Goal: Information Seeking & Learning: Understand process/instructions

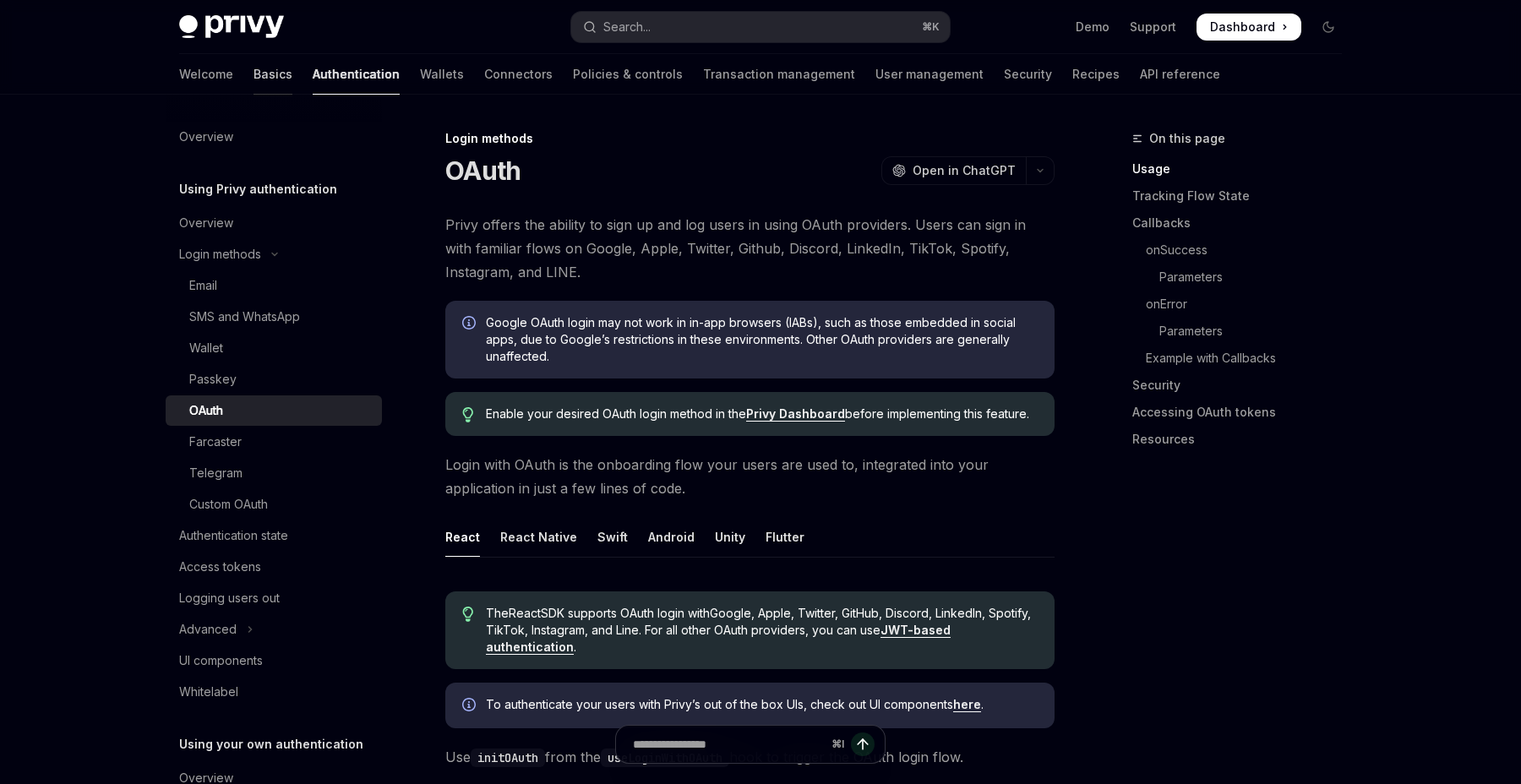
click at [254, 77] on link "Basics" at bounding box center [273, 74] width 39 height 41
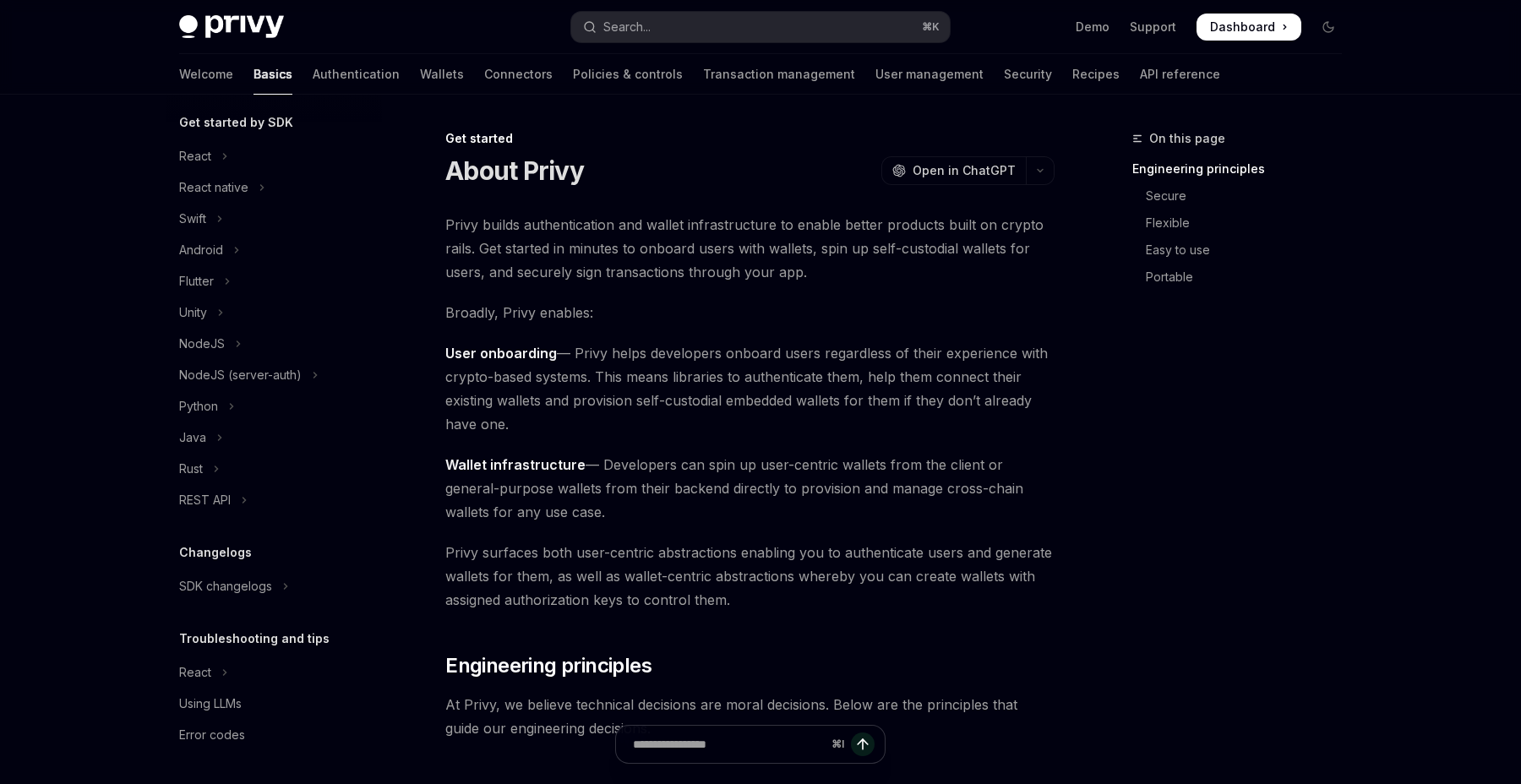
scroll to position [154, 0]
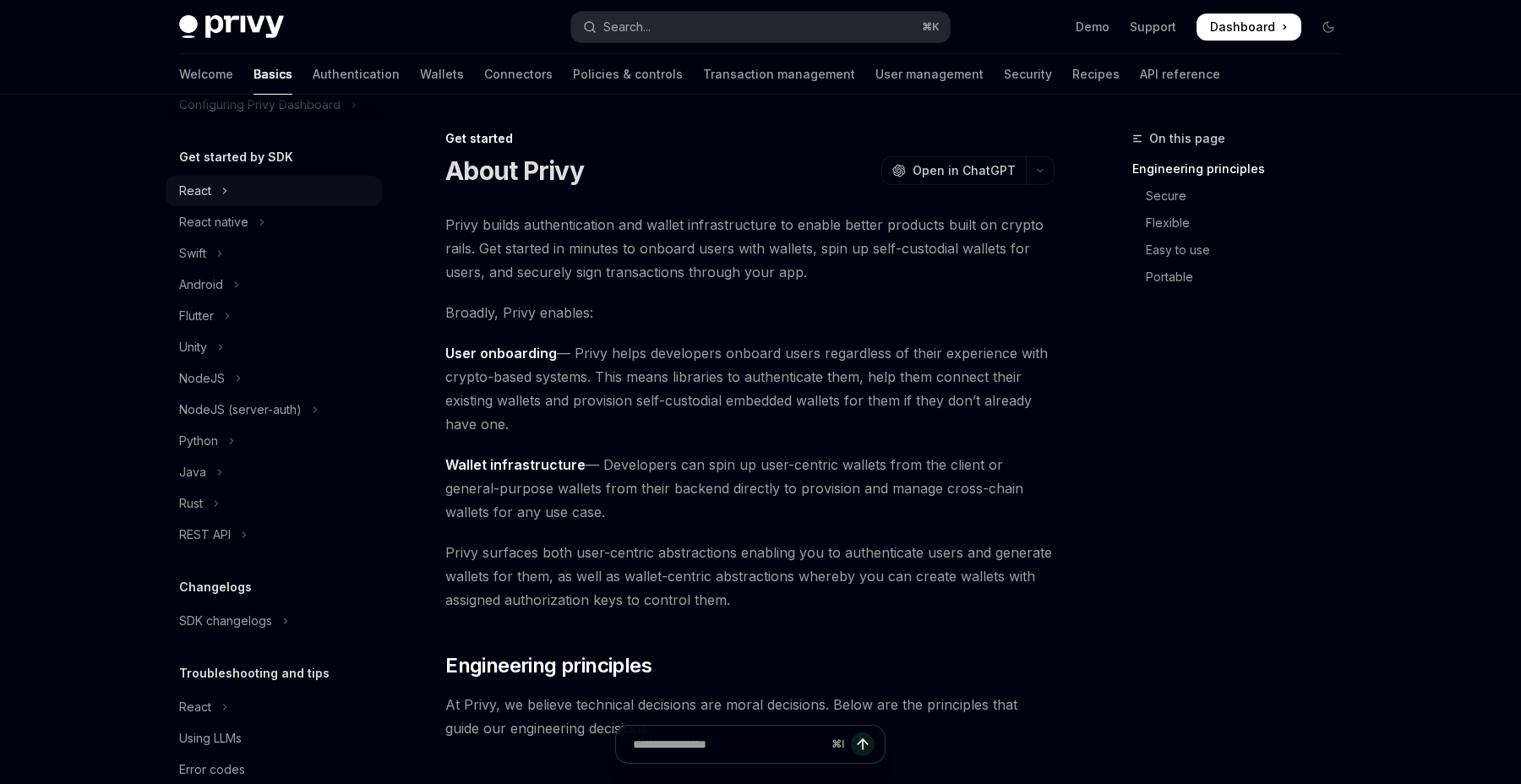
click at [228, 197] on button "React" at bounding box center [274, 190] width 216 height 30
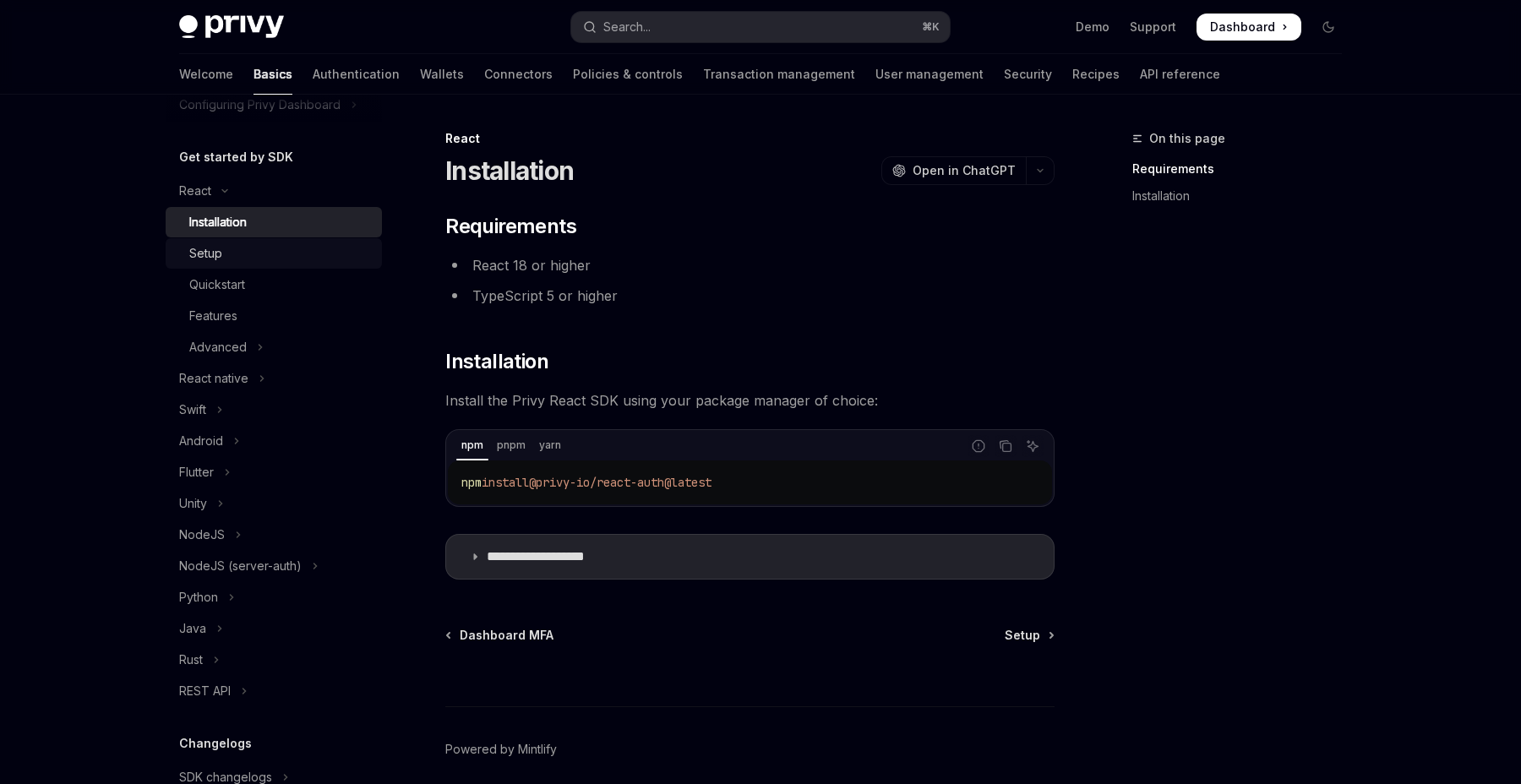
click at [224, 254] on div "Setup" at bounding box center [281, 253] width 183 height 20
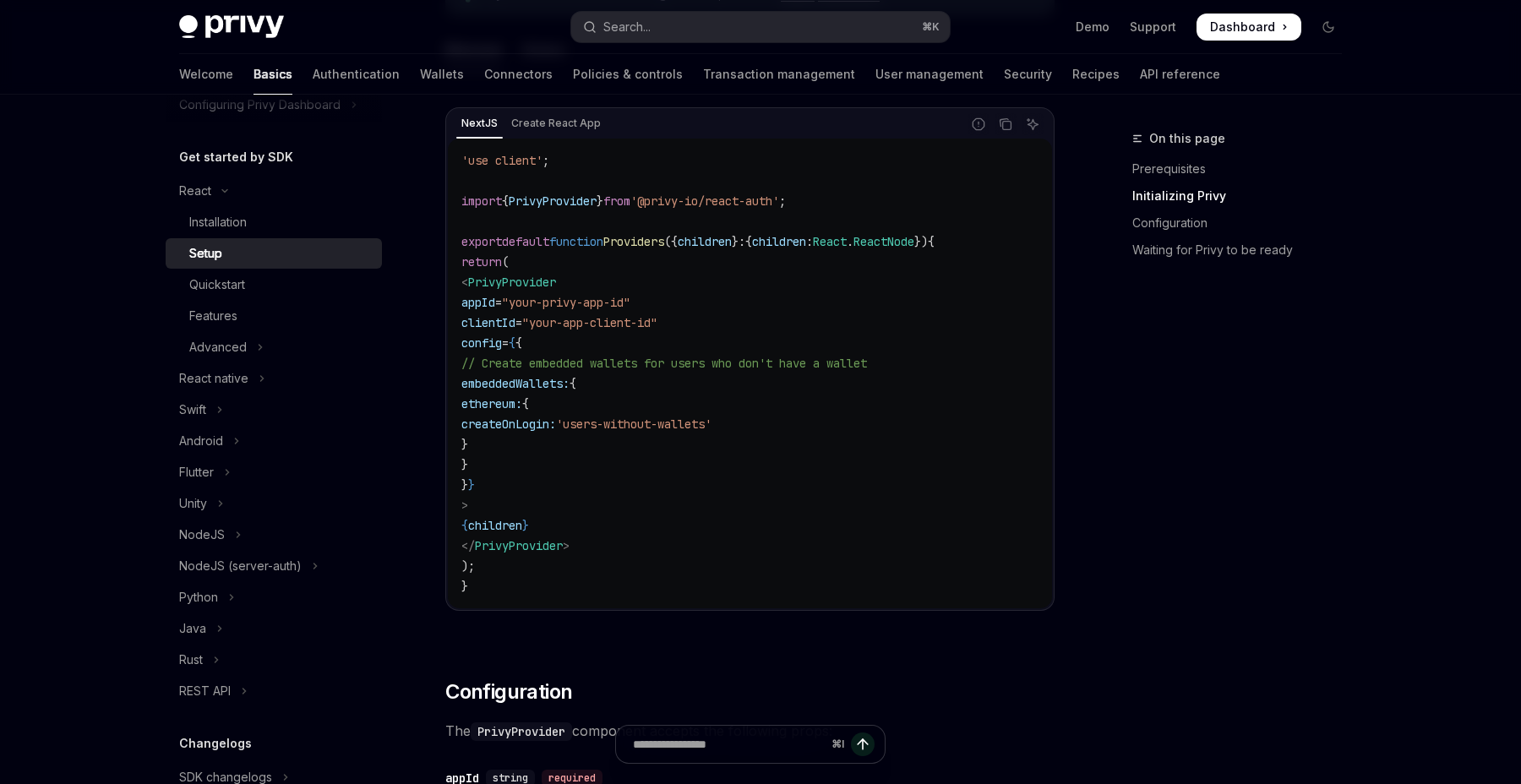
scroll to position [578, 0]
click at [239, 279] on div "Quickstart" at bounding box center [217, 284] width 56 height 20
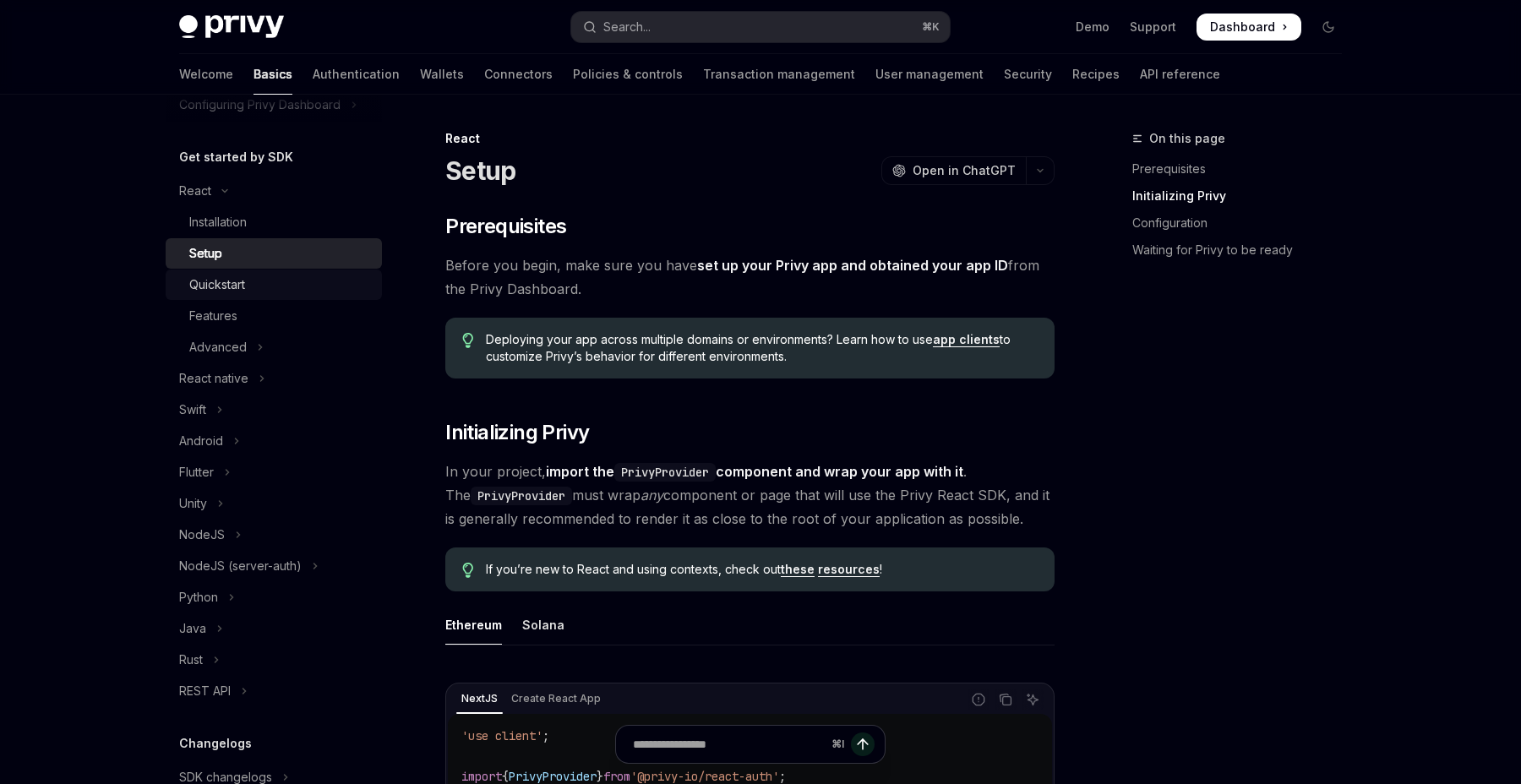
type textarea "*"
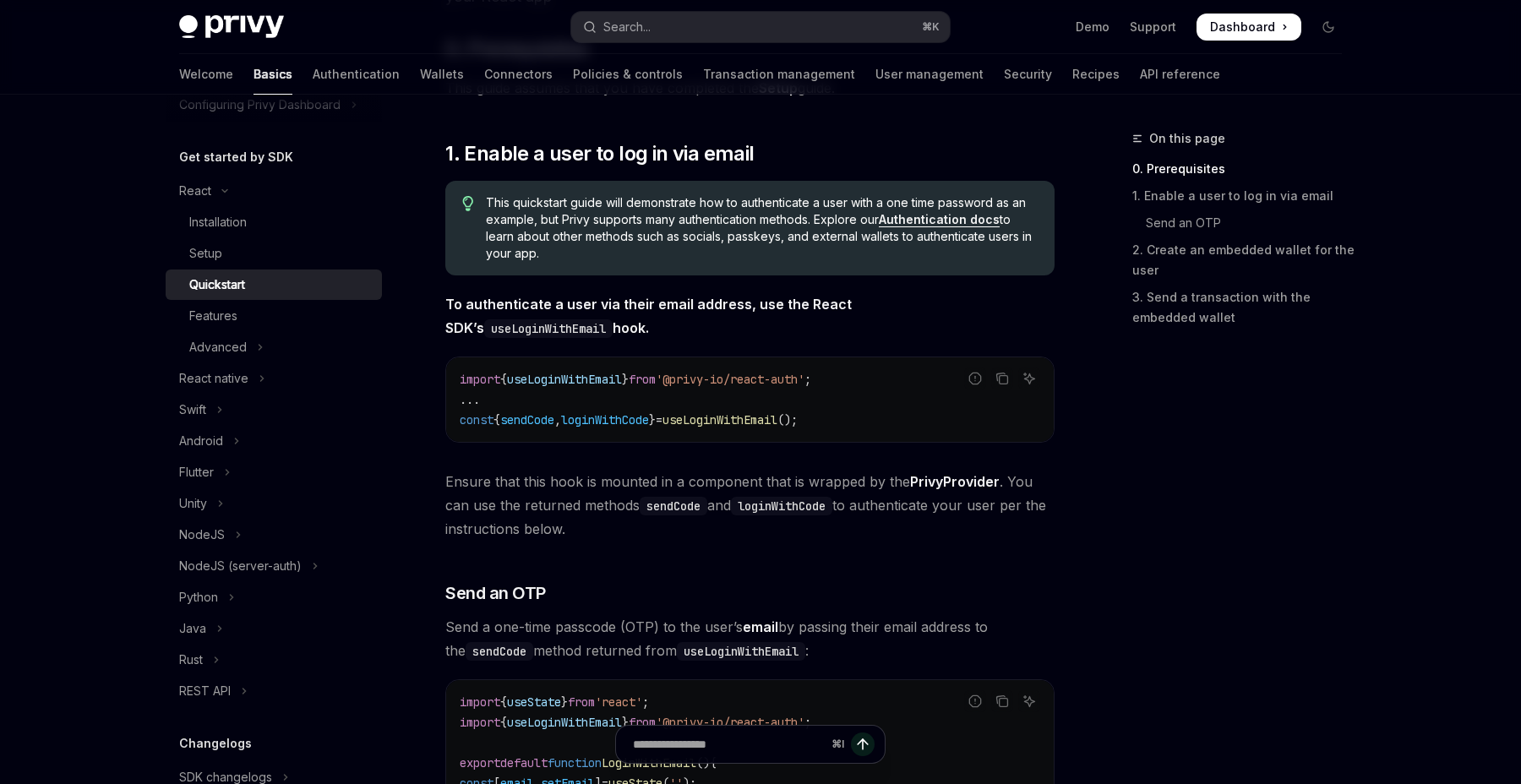
scroll to position [252, 0]
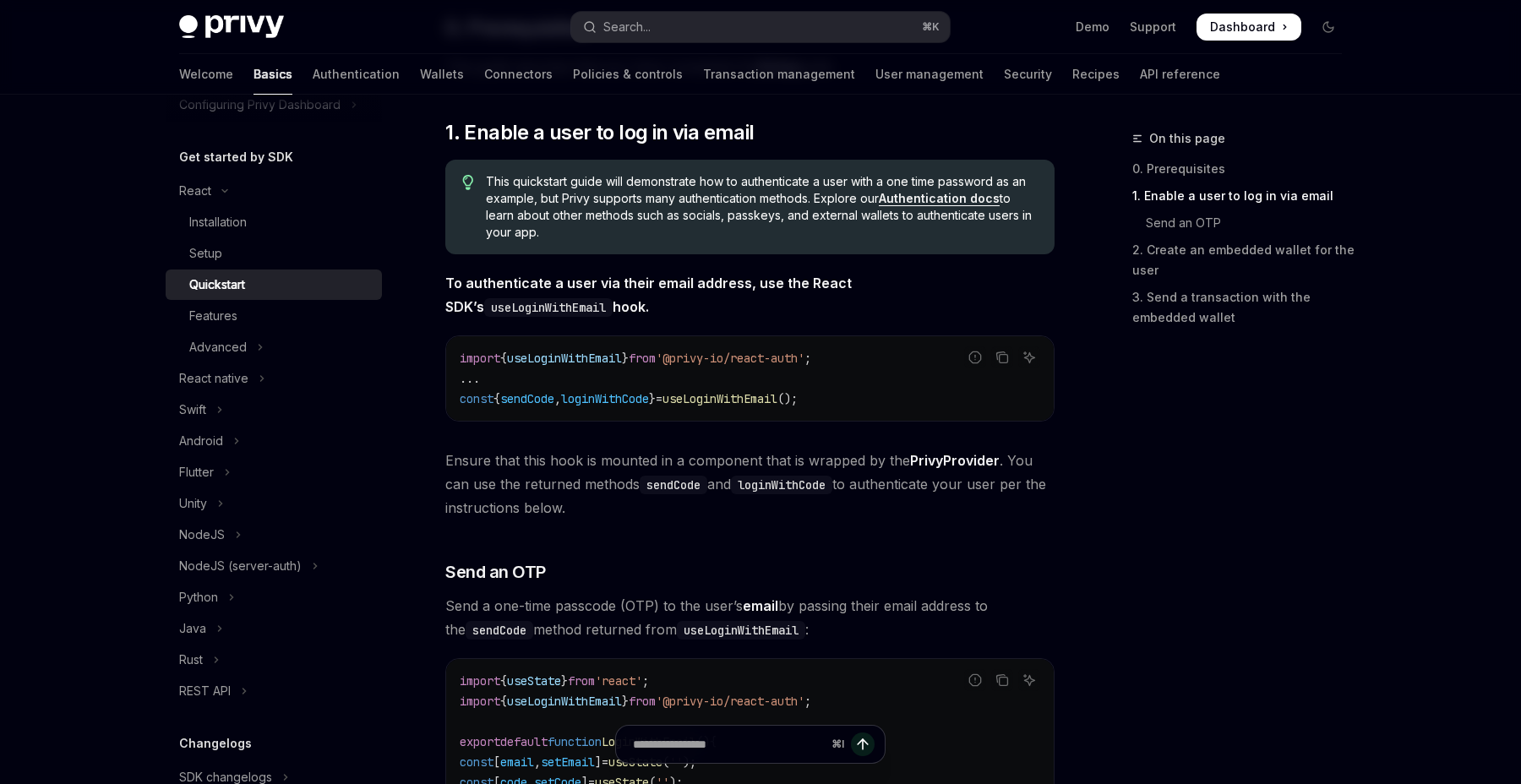
click at [604, 189] on span "This quickstart guide will demonstrate how to authenticate a user with a one ti…" at bounding box center [761, 206] width 551 height 67
click at [600, 221] on span "This quickstart guide will demonstrate how to authenticate a user with a one ti…" at bounding box center [761, 206] width 551 height 67
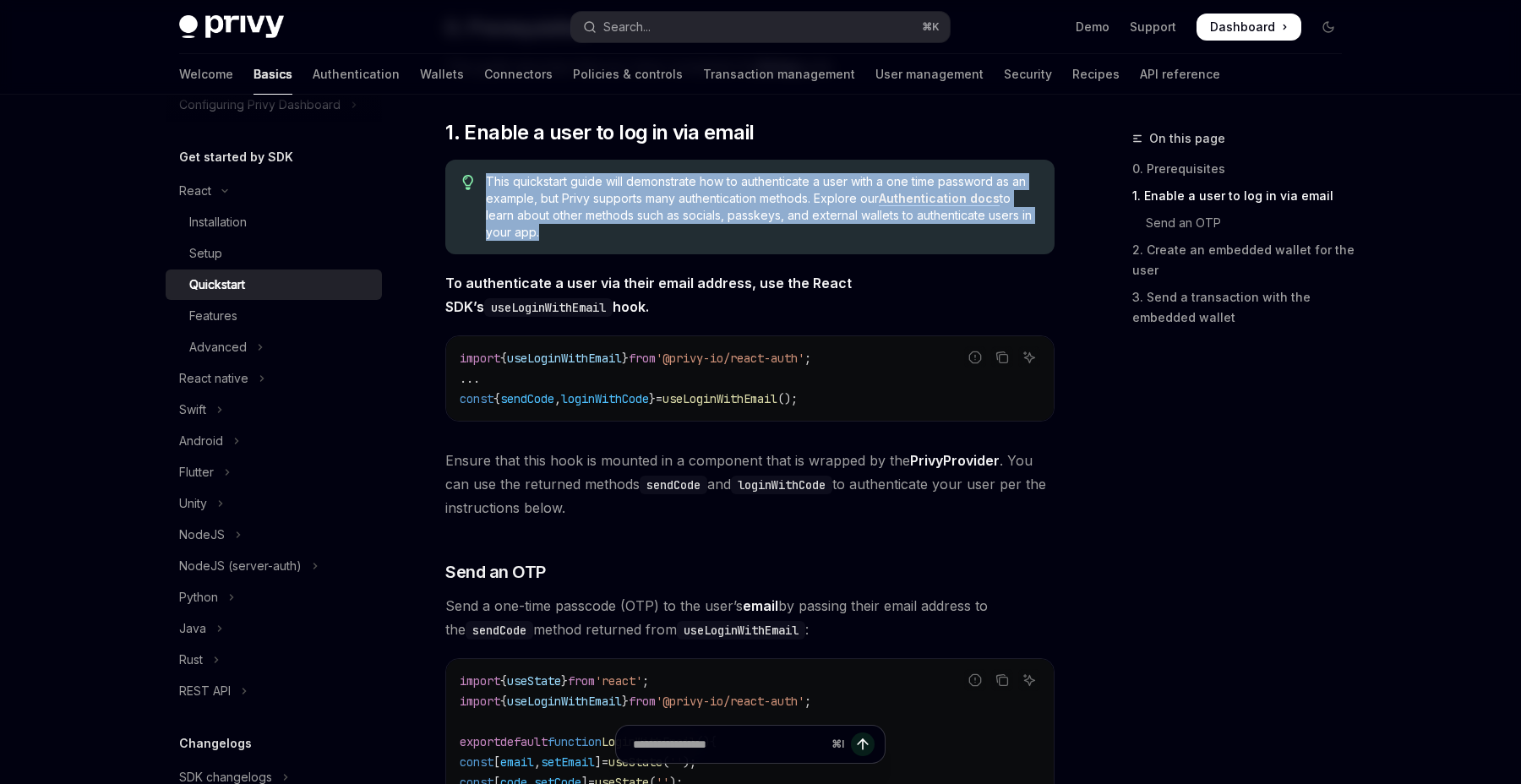
click at [600, 221] on span "This quickstart guide will demonstrate how to authenticate a user with a one ti…" at bounding box center [761, 206] width 551 height 67
click at [630, 229] on span "This quickstart guide will demonstrate how to authenticate a user with a one ti…" at bounding box center [761, 206] width 551 height 67
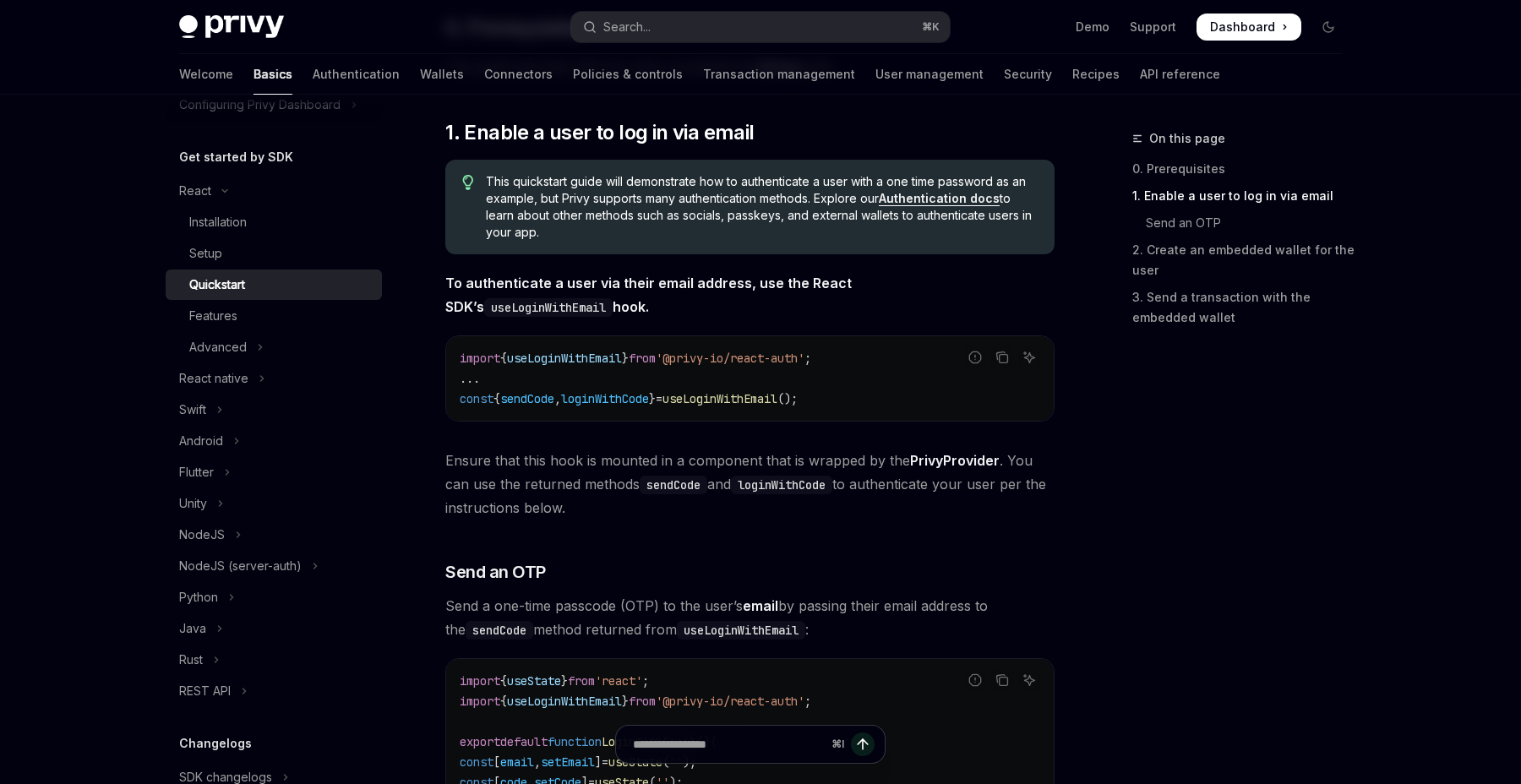
click at [945, 193] on link "Authentication docs" at bounding box center [939, 198] width 121 height 15
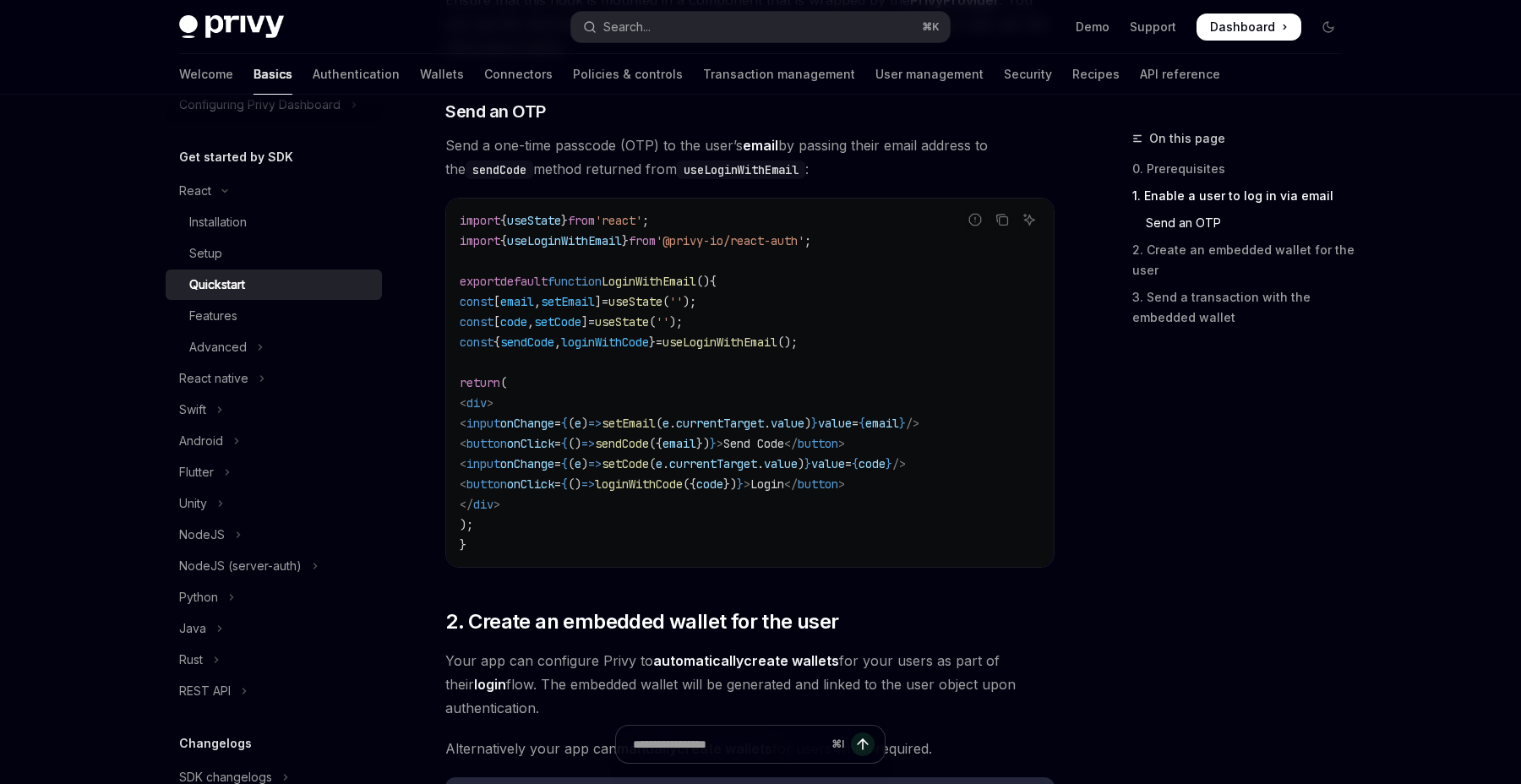
scroll to position [750, 0]
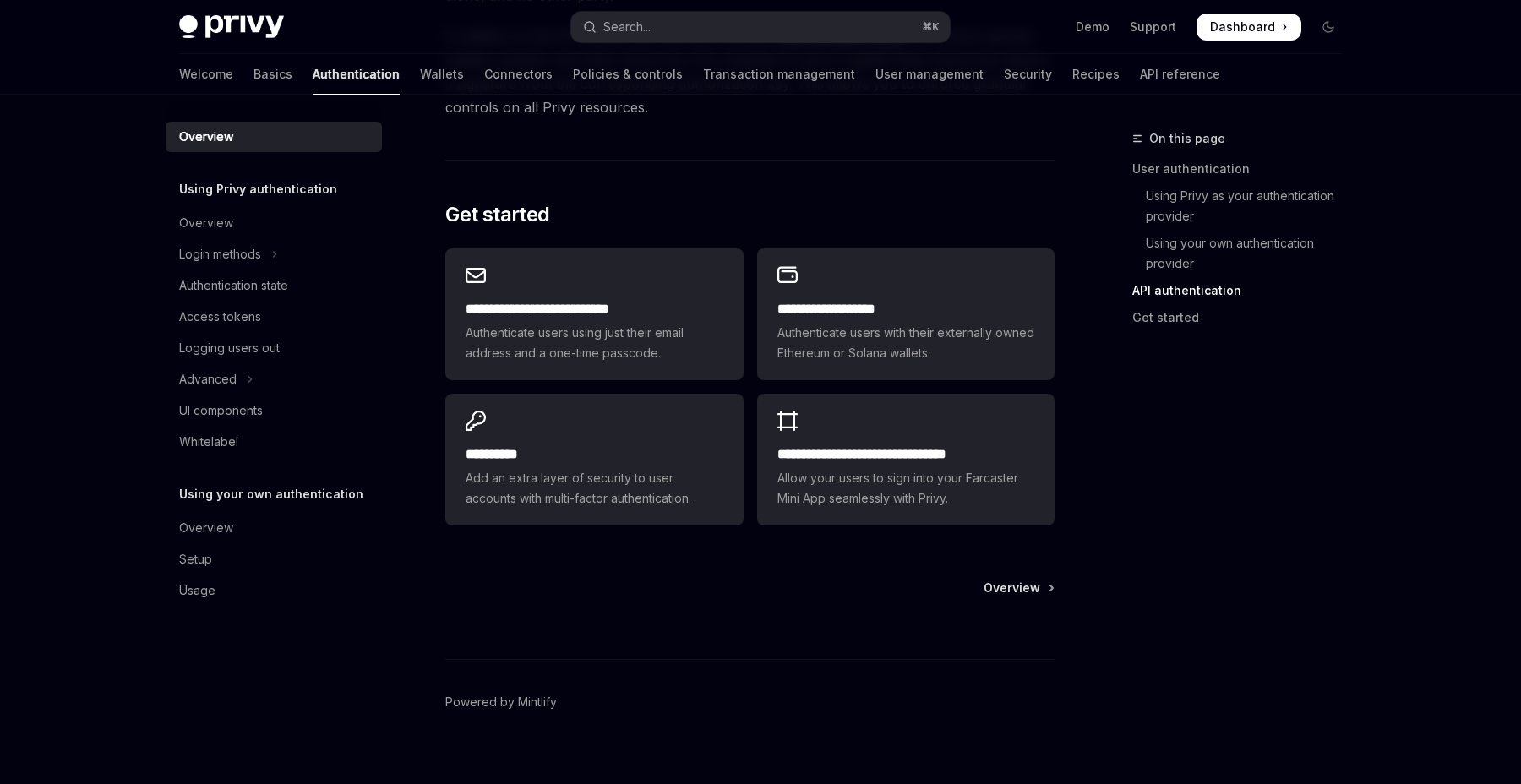
scroll to position [1323, 0]
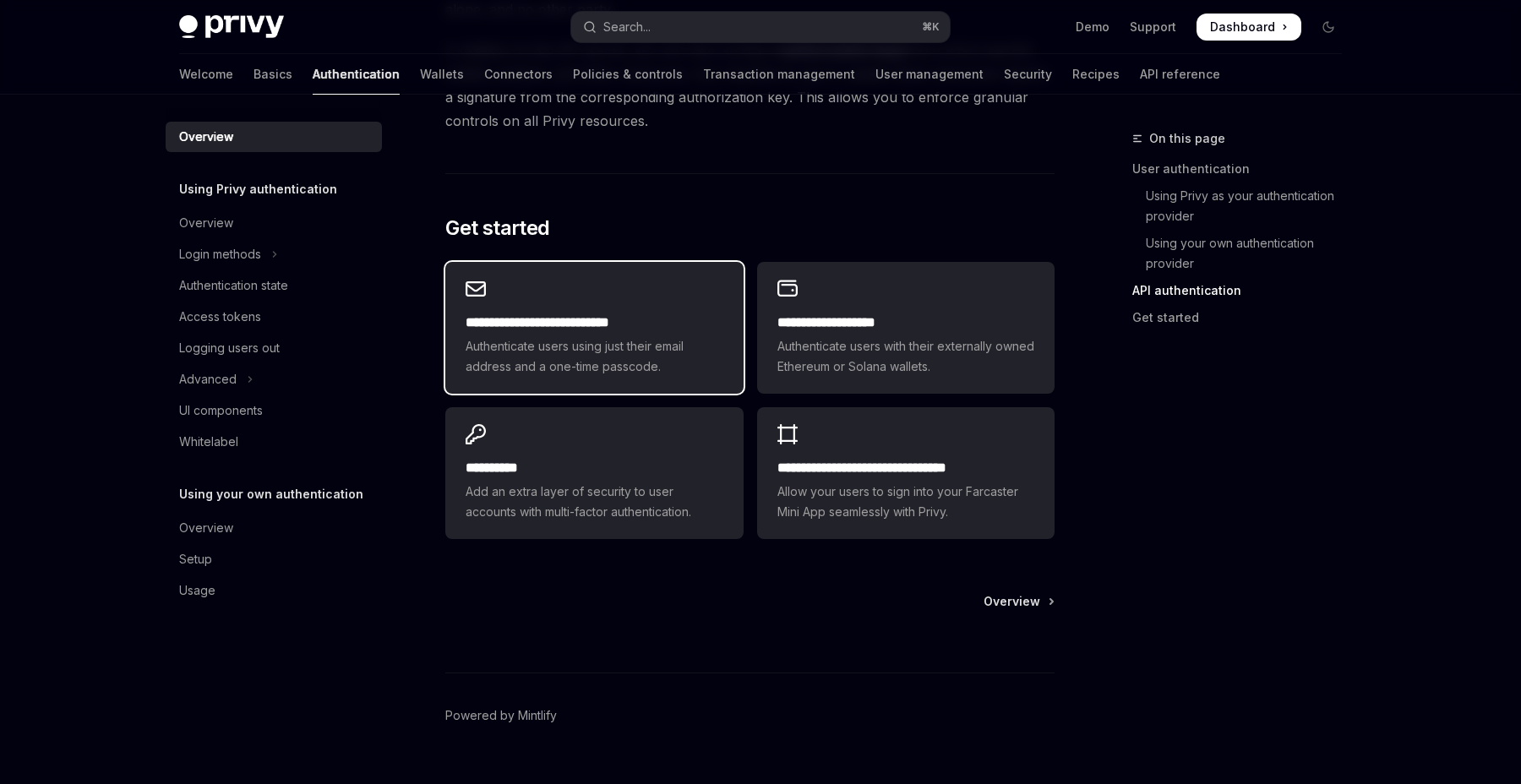
click at [644, 286] on div "**********" at bounding box center [594, 328] width 298 height 132
type textarea "*"
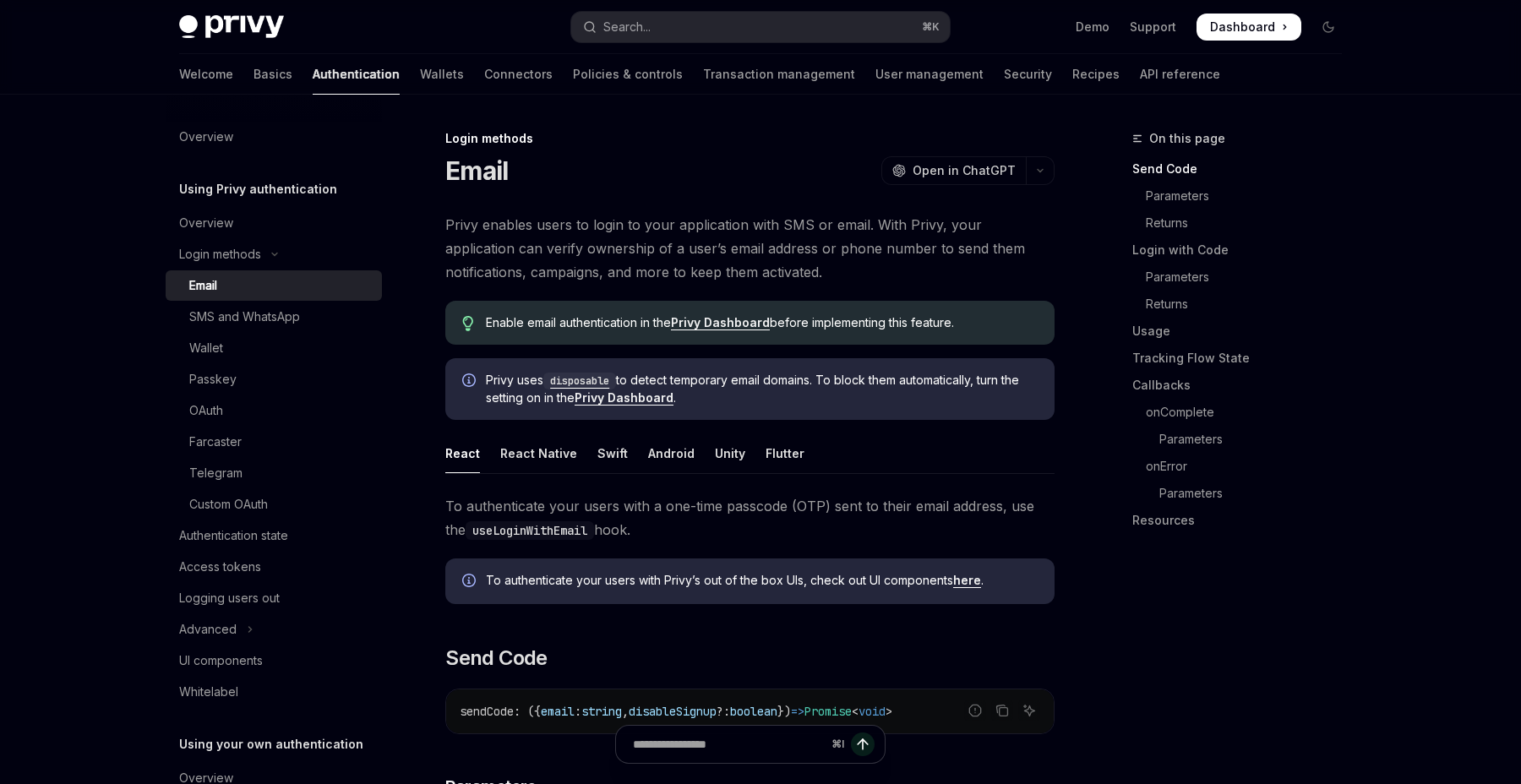
click at [737, 327] on link "Privy Dashboard" at bounding box center [721, 322] width 99 height 15
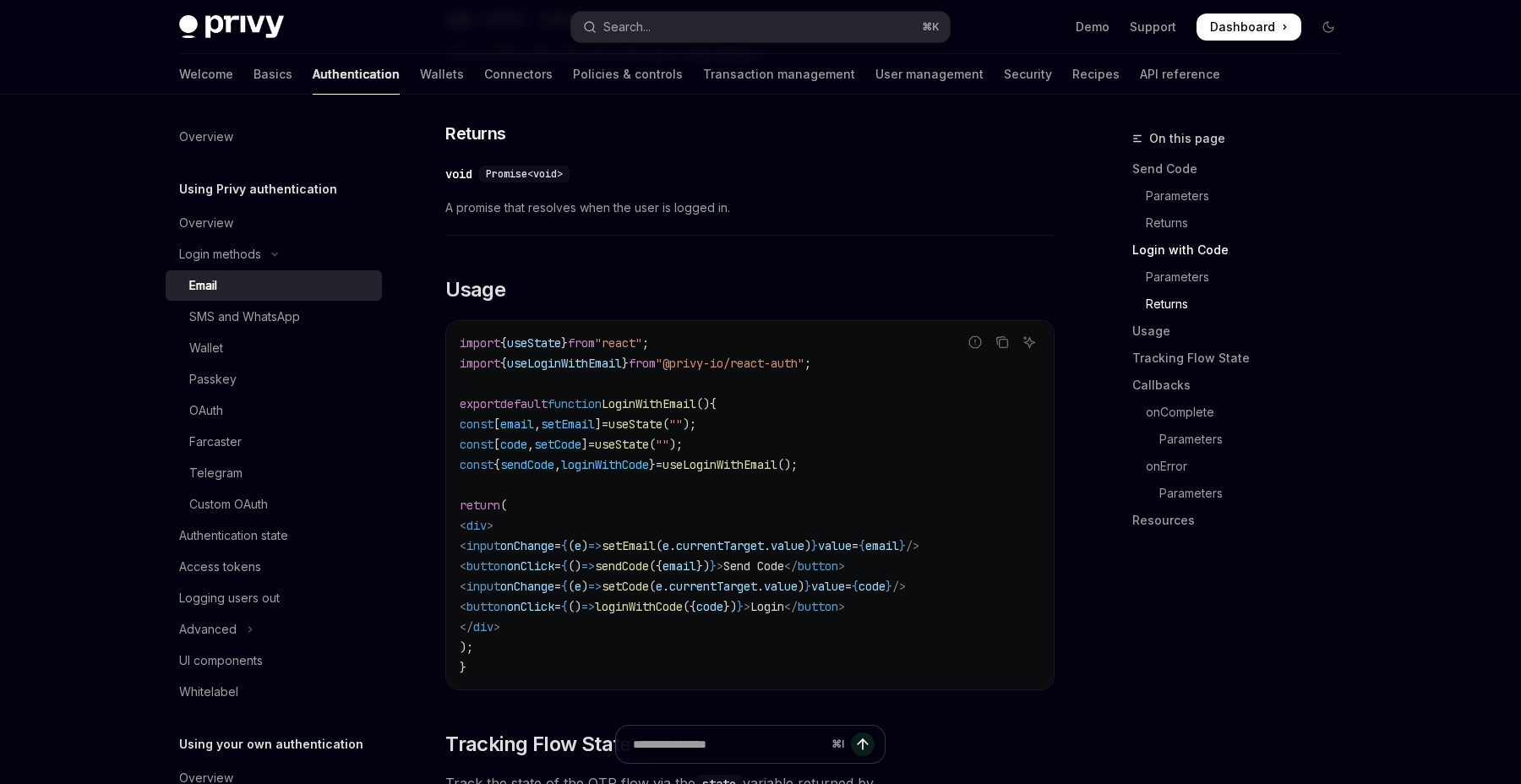
scroll to position [1329, 0]
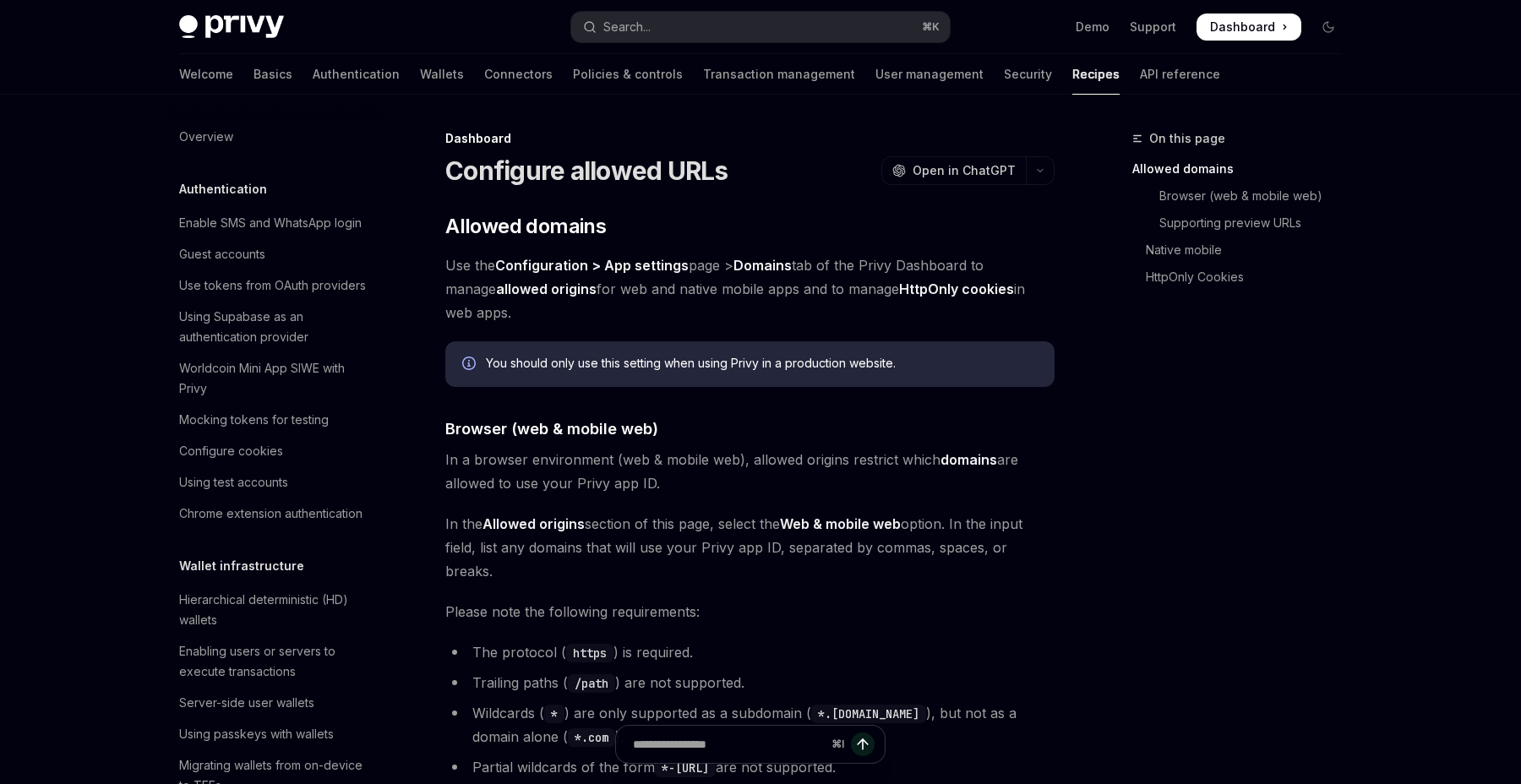
type textarea "*"
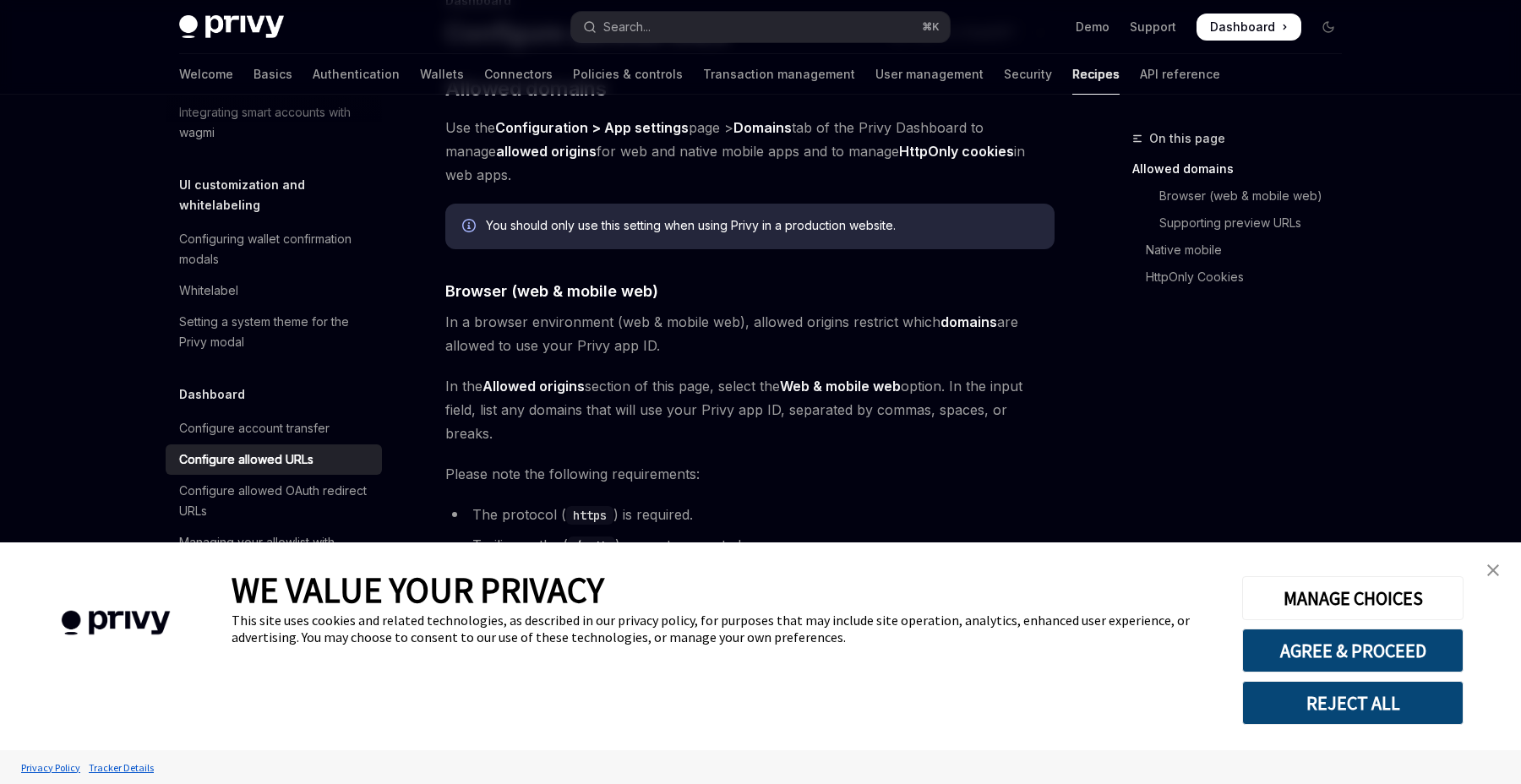
scroll to position [139, 0]
click at [1344, 665] on button "AGREE & PROCEED" at bounding box center [1353, 650] width 222 height 44
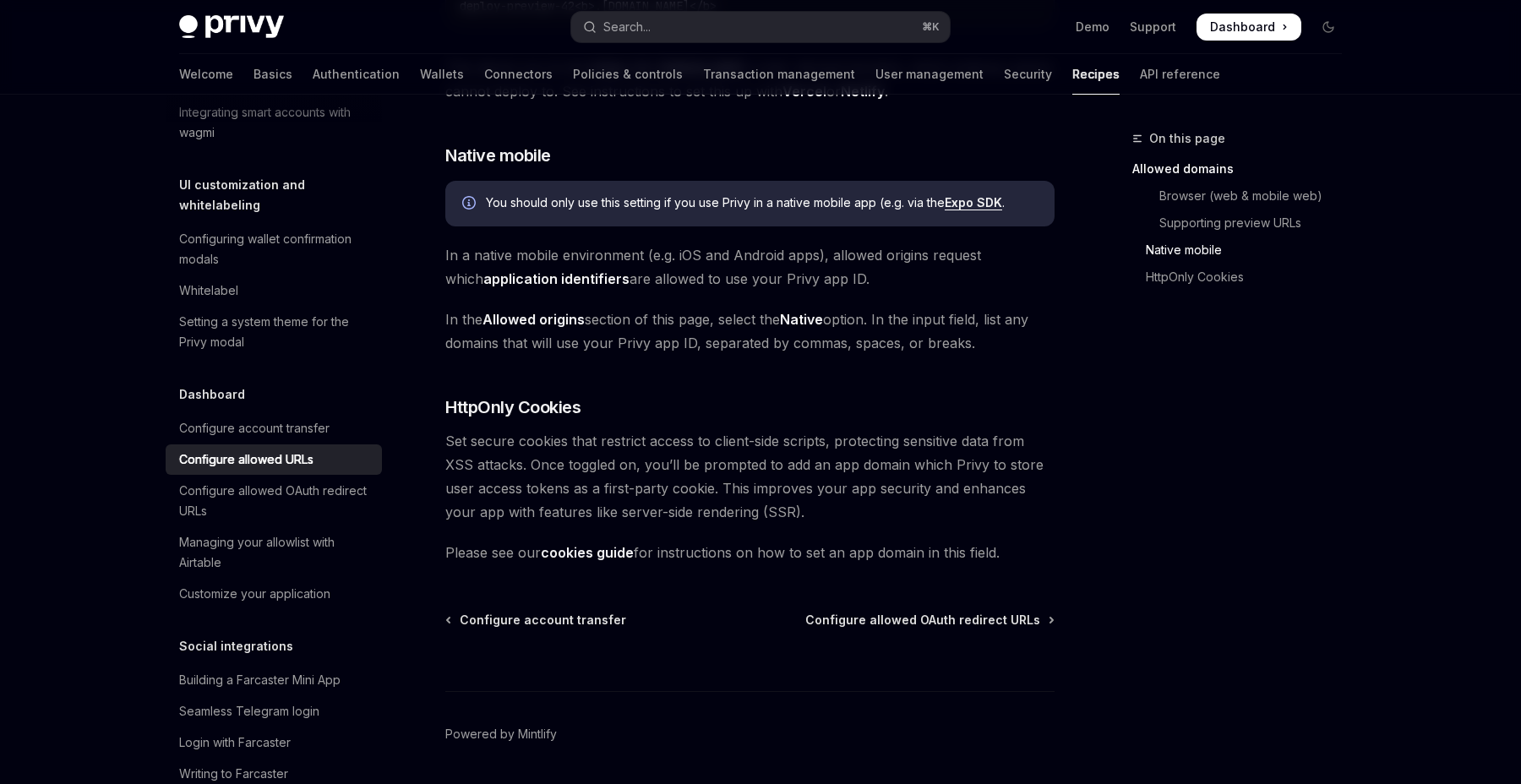
scroll to position [1712, 0]
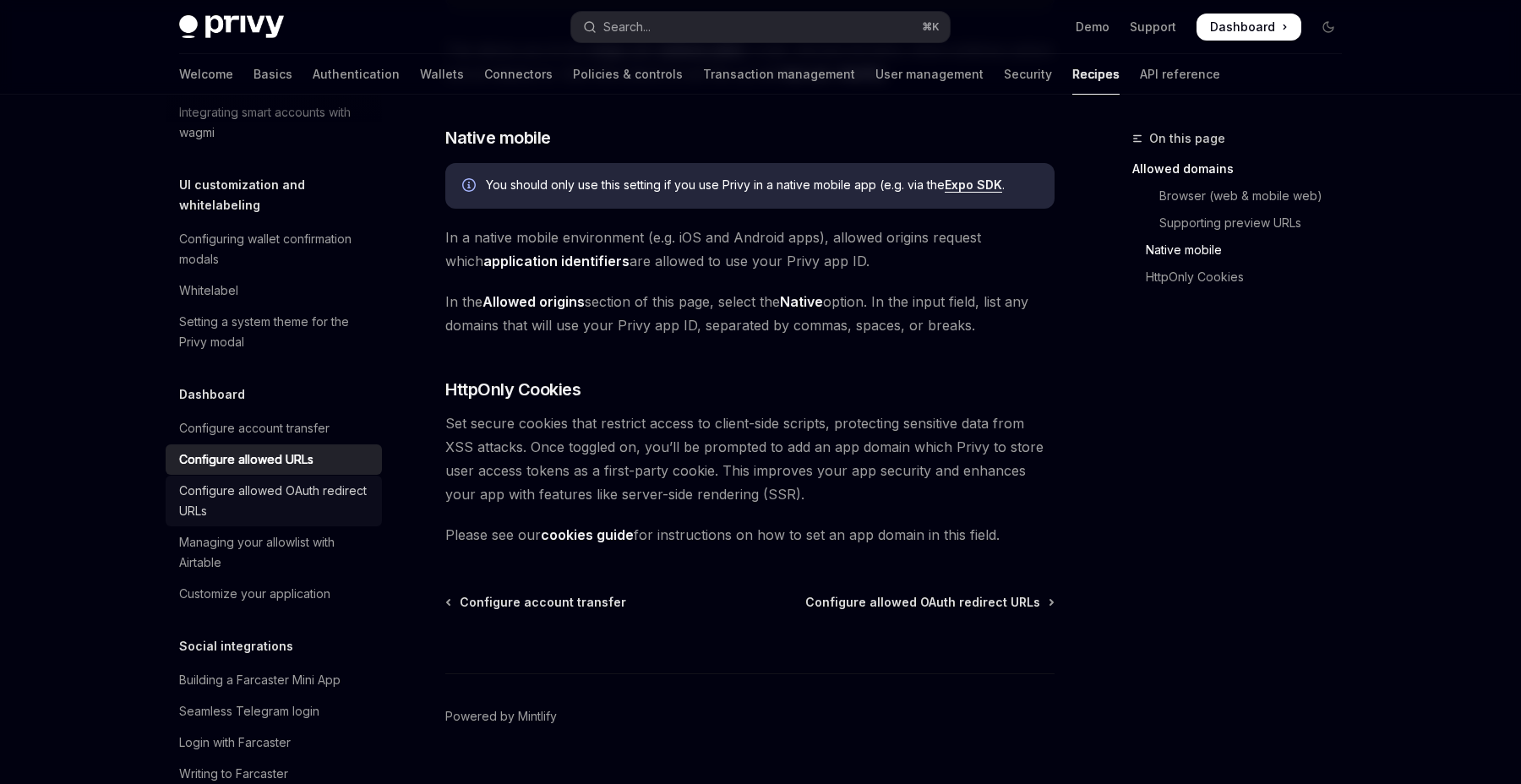
click at [315, 488] on div "Configure allowed OAuth redirect URLs" at bounding box center [275, 501] width 192 height 41
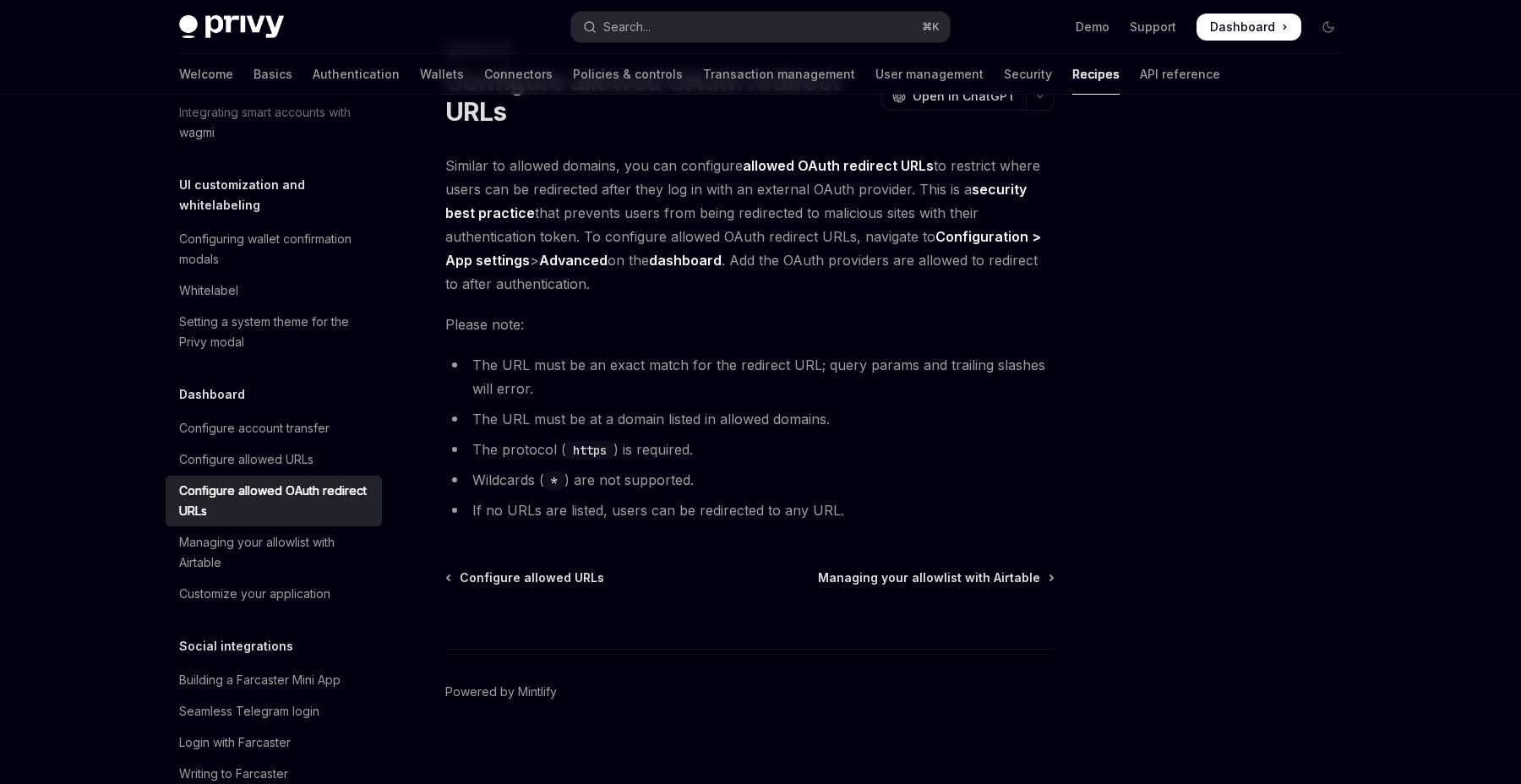
scroll to position [86, 0]
click at [516, 581] on span "Configure allowed URLs" at bounding box center [532, 580] width 144 height 17
type textarea "*"
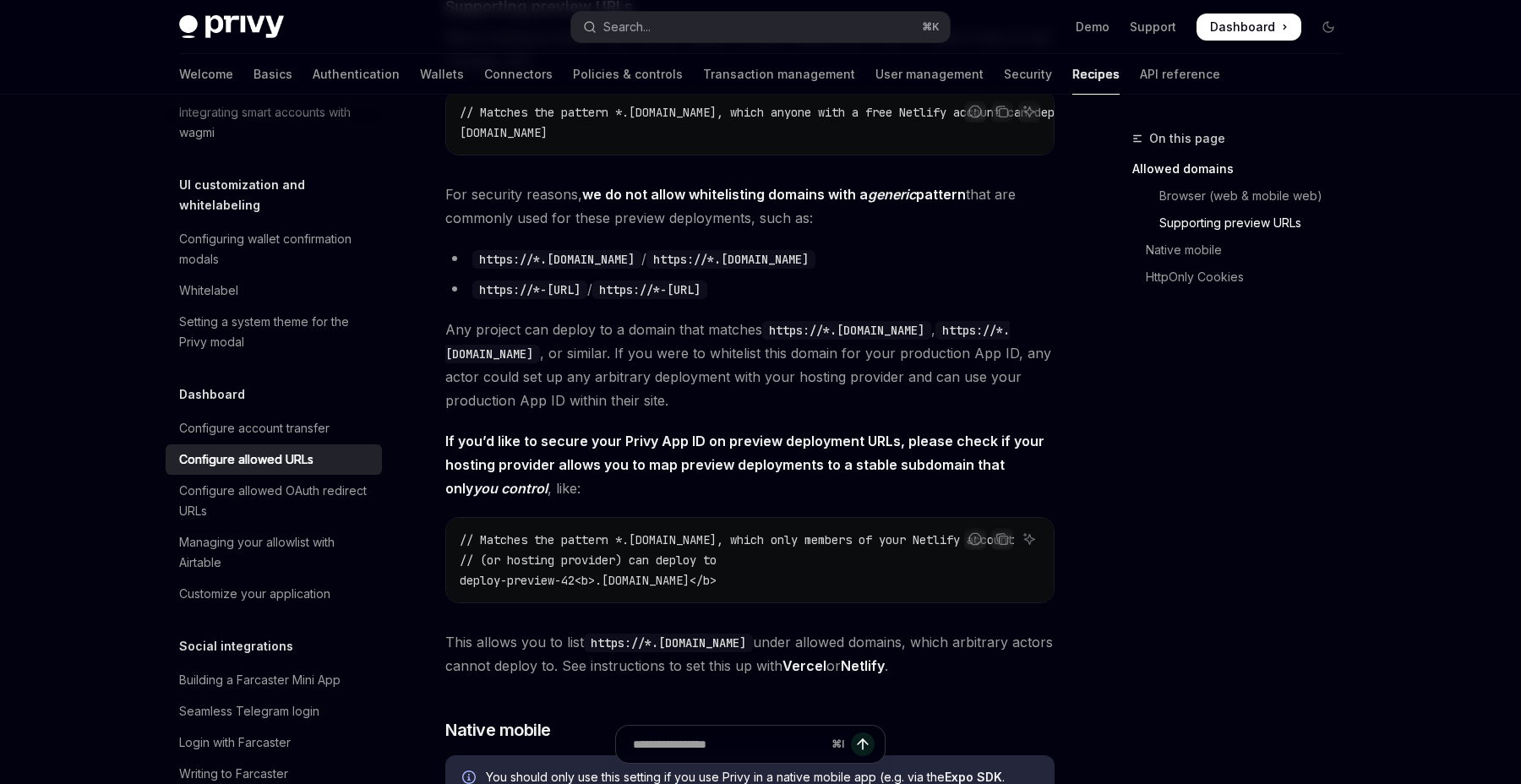
scroll to position [1124, 0]
